Goal: Find specific page/section: Find specific page/section

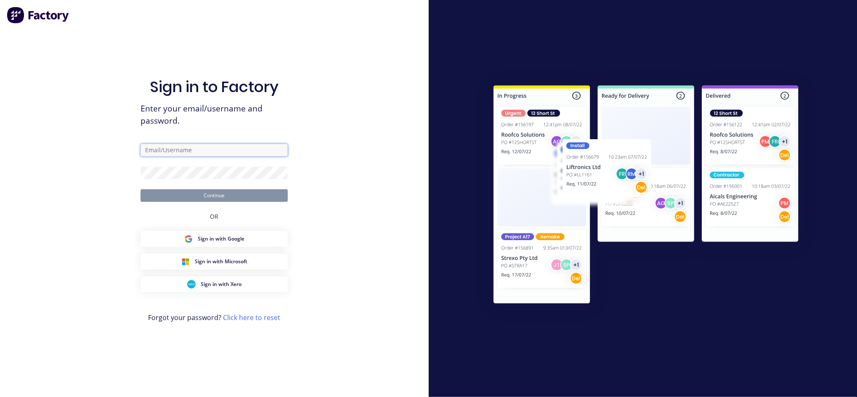
type input "[EMAIL_ADDRESS][DOMAIN_NAME]"
click at [210, 200] on button "Continue" at bounding box center [214, 195] width 147 height 13
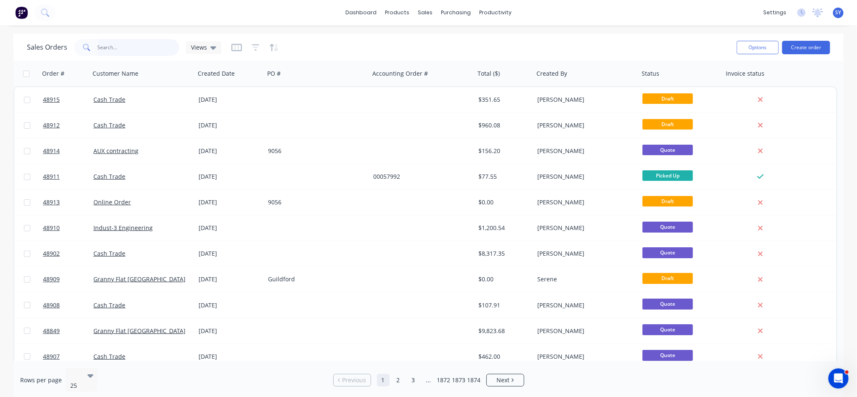
click at [132, 50] on input "text" at bounding box center [139, 47] width 82 height 17
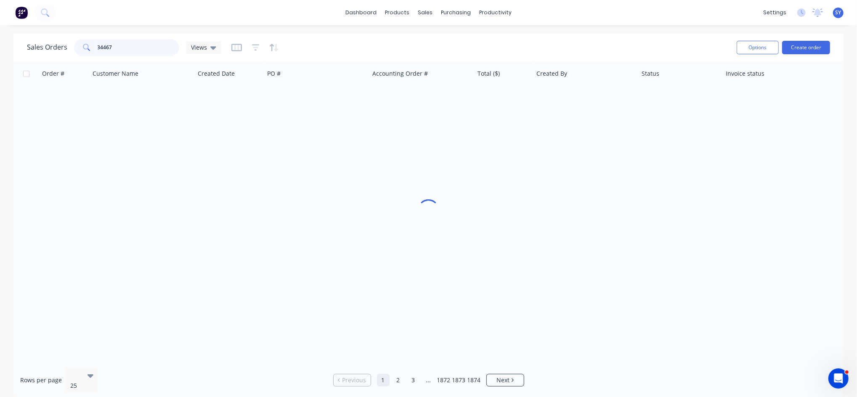
type input "34467"
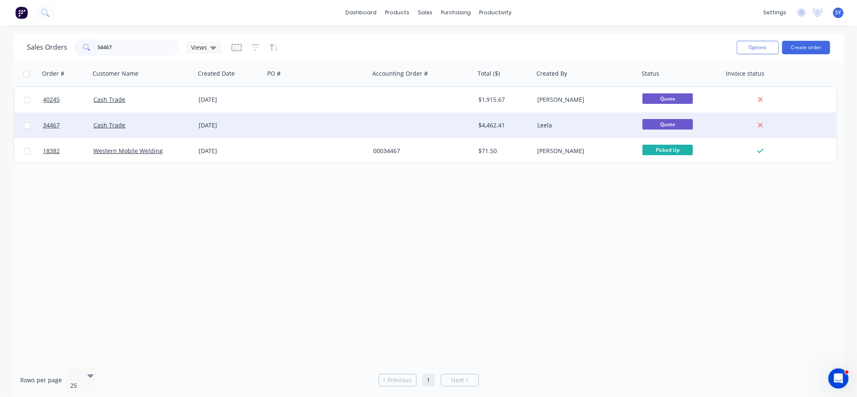
click at [229, 125] on div "[DATE]" at bounding box center [230, 125] width 63 height 8
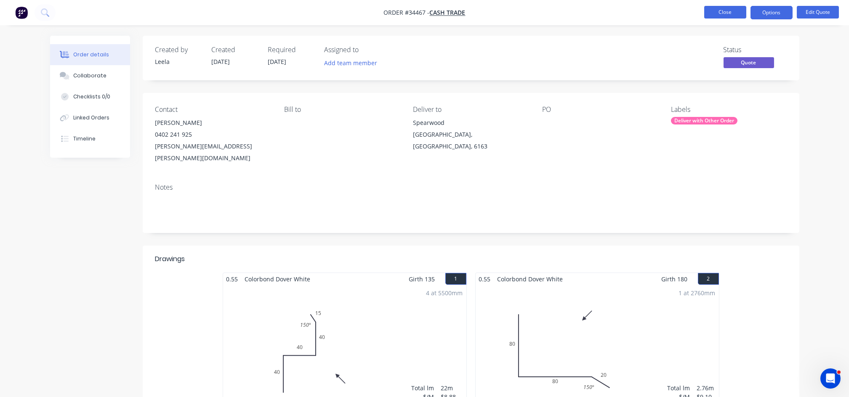
click at [721, 9] on button "Close" at bounding box center [725, 12] width 42 height 13
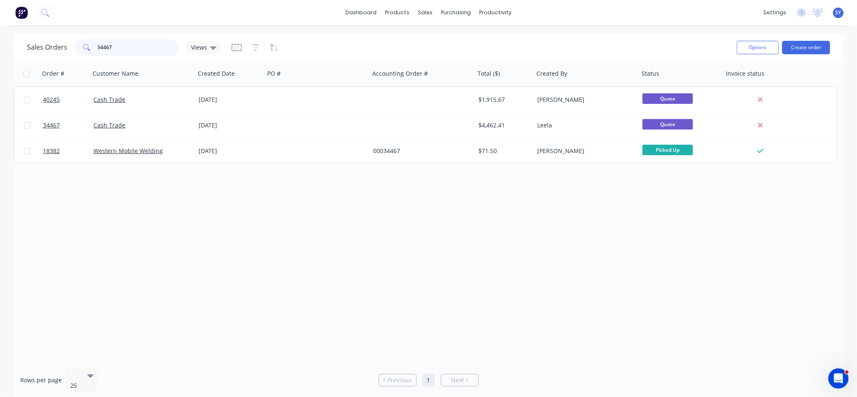
drag, startPoint x: 127, startPoint y: 45, endPoint x: 51, endPoint y: 43, distance: 75.4
click at [51, 43] on div "Sales Orders 34467 Views" at bounding box center [124, 47] width 194 height 17
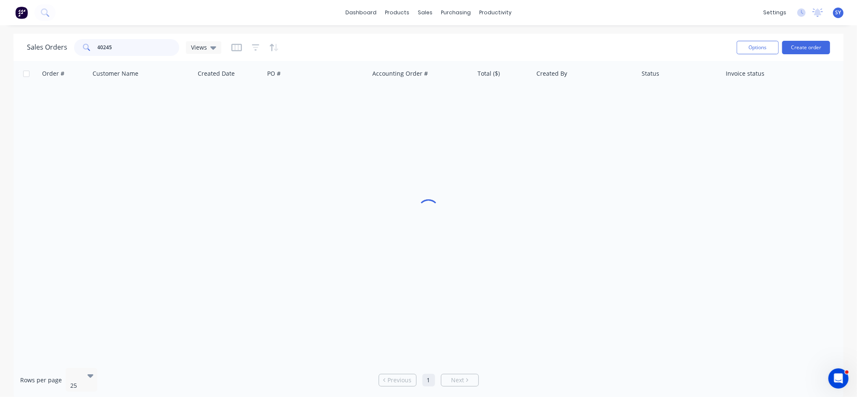
type input "40245"
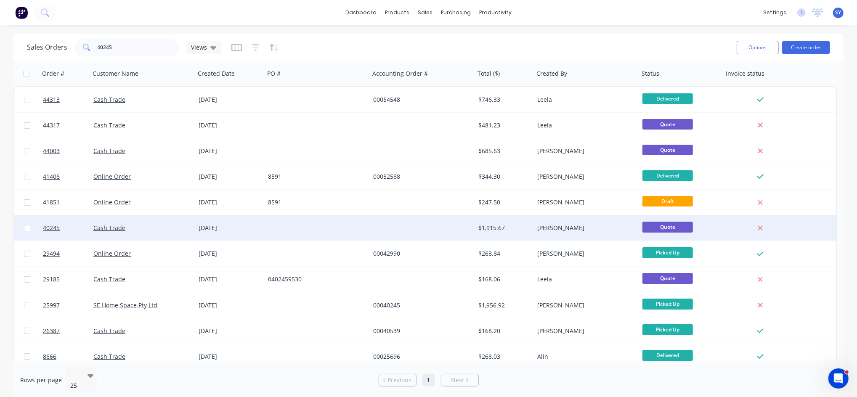
click at [237, 228] on div "[DATE]" at bounding box center [230, 228] width 63 height 8
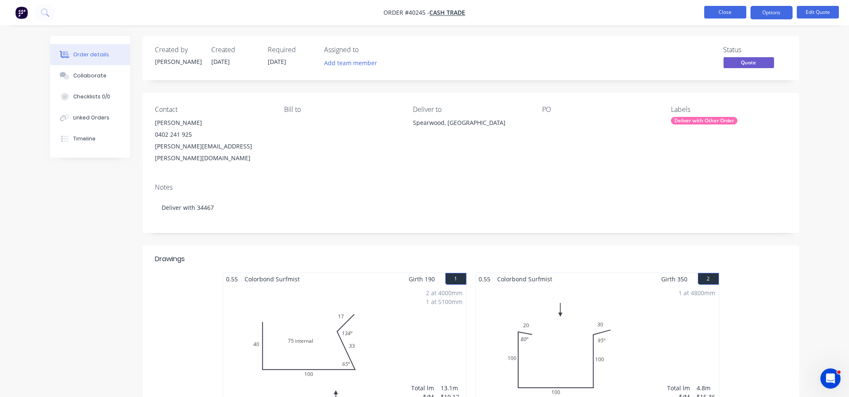
click at [718, 8] on button "Close" at bounding box center [725, 12] width 42 height 13
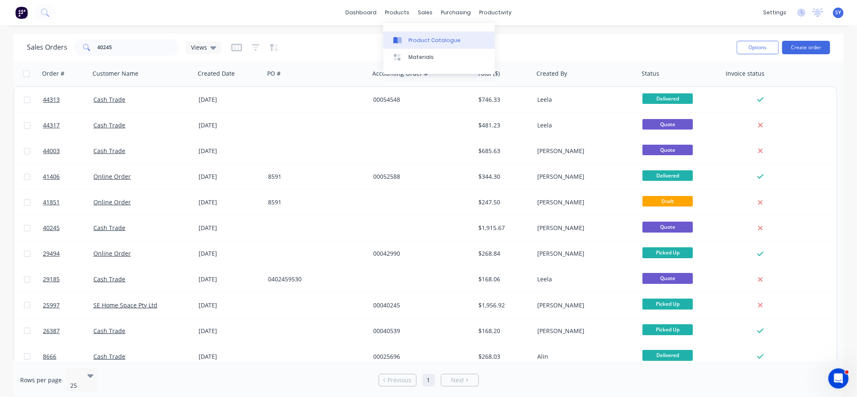
click at [418, 39] on div "Product Catalogue" at bounding box center [435, 41] width 52 height 8
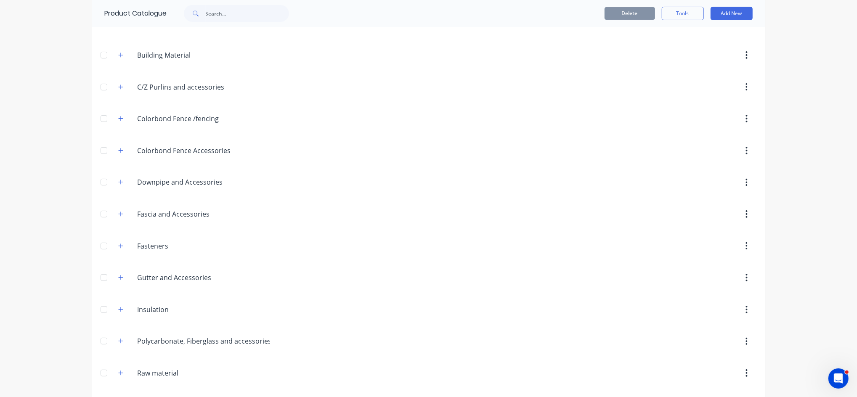
scroll to position [108, 0]
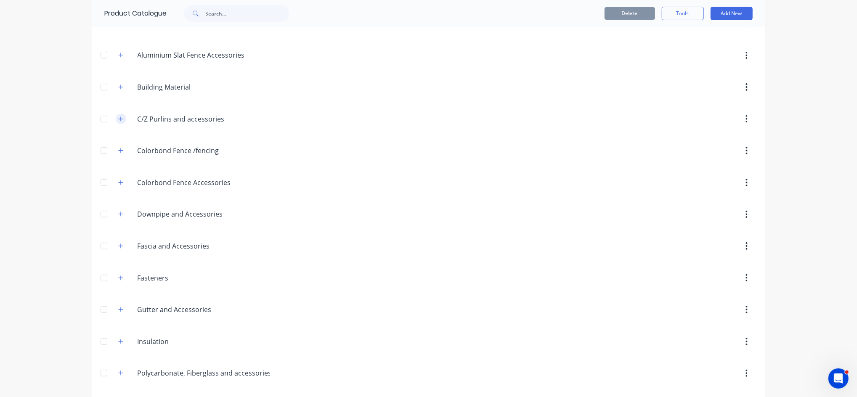
click at [118, 118] on icon "button" at bounding box center [120, 119] width 5 height 6
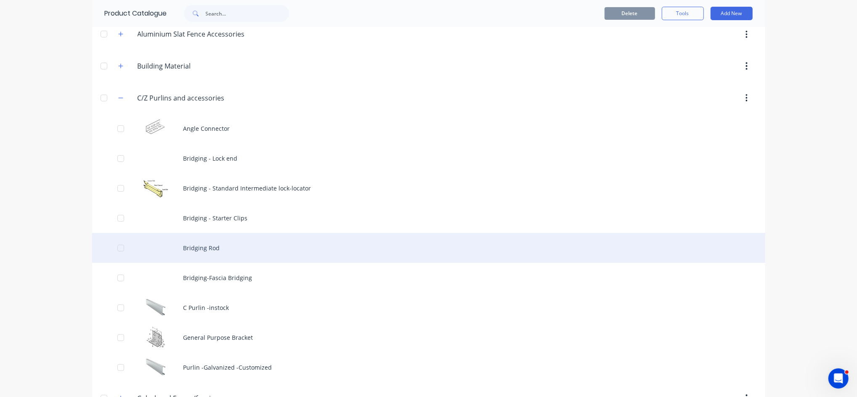
scroll to position [164, 0]
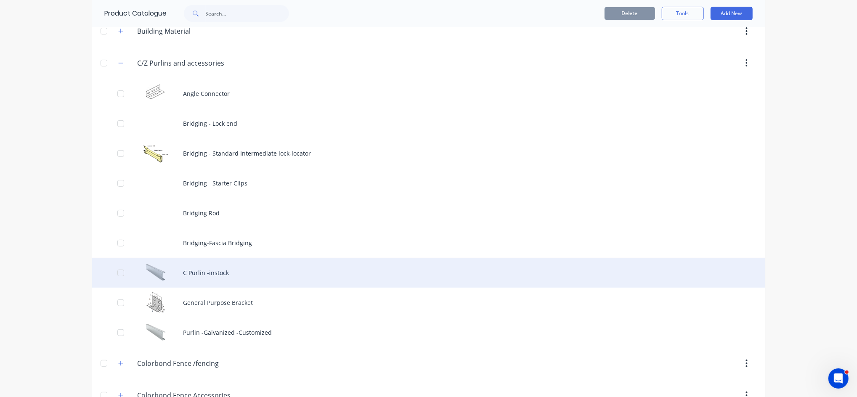
click at [231, 273] on div "C Purlin -instock" at bounding box center [428, 273] width 673 height 30
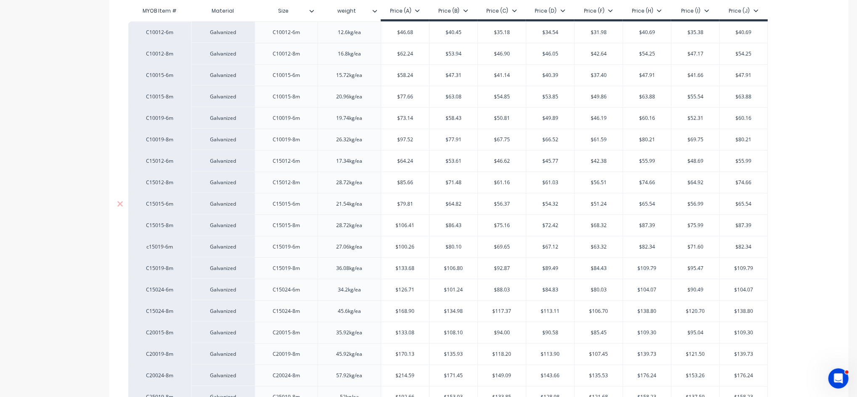
scroll to position [224, 0]
